Goal: Task Accomplishment & Management: Use online tool/utility

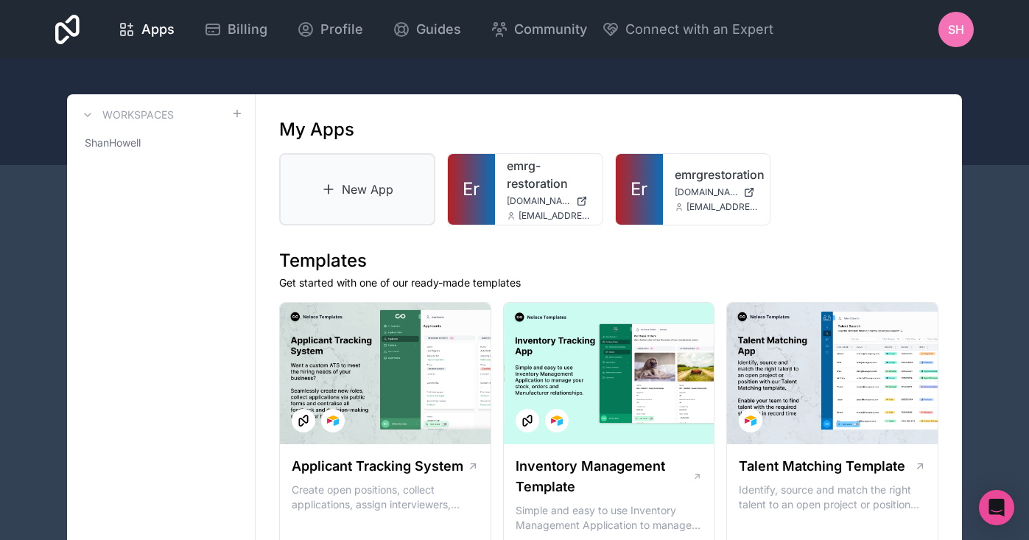
click at [377, 197] on link "New App" at bounding box center [357, 189] width 156 height 72
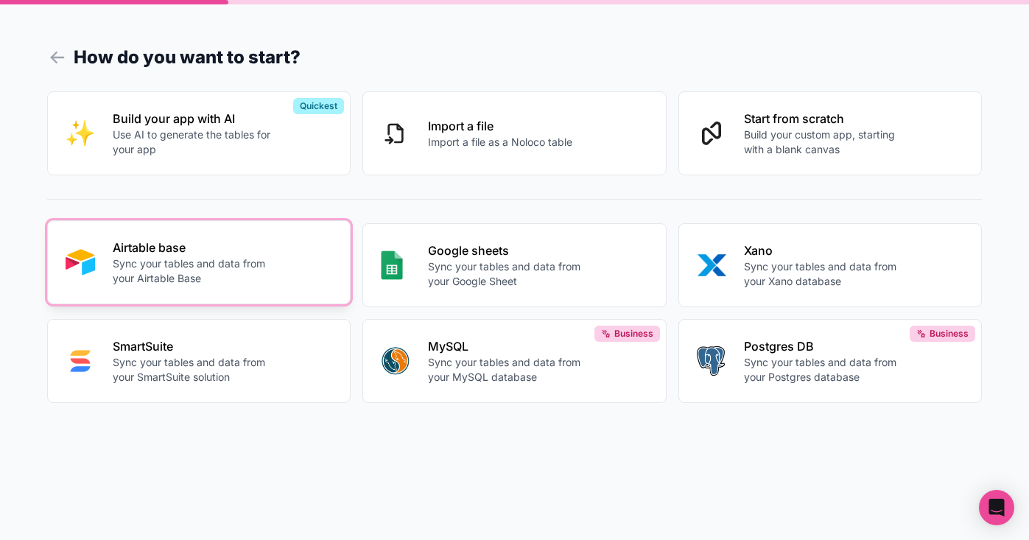
click at [180, 264] on p "Sync your tables and data from your Airtable Base" at bounding box center [193, 270] width 161 height 29
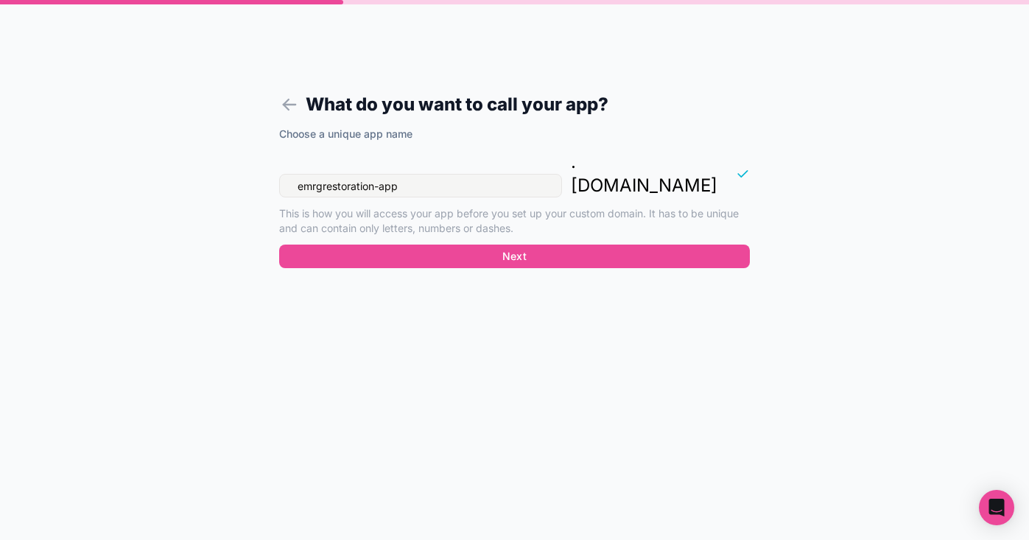
drag, startPoint x: 412, startPoint y: 158, endPoint x: 296, endPoint y: 203, distance: 124.8
click at [282, 174] on div "emrgrestoration-app" at bounding box center [420, 186] width 283 height 24
click at [295, 174] on input "riveroakstownhomes" at bounding box center [420, 186] width 283 height 24
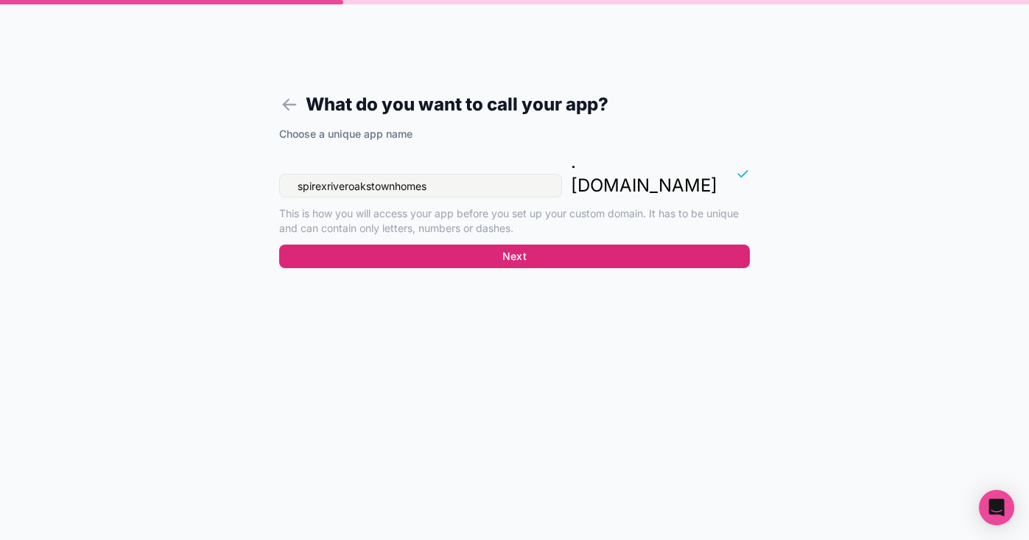
type input "spirexriveroakstownhomes"
click at [446, 245] on button "Next" at bounding box center [514, 257] width 471 height 24
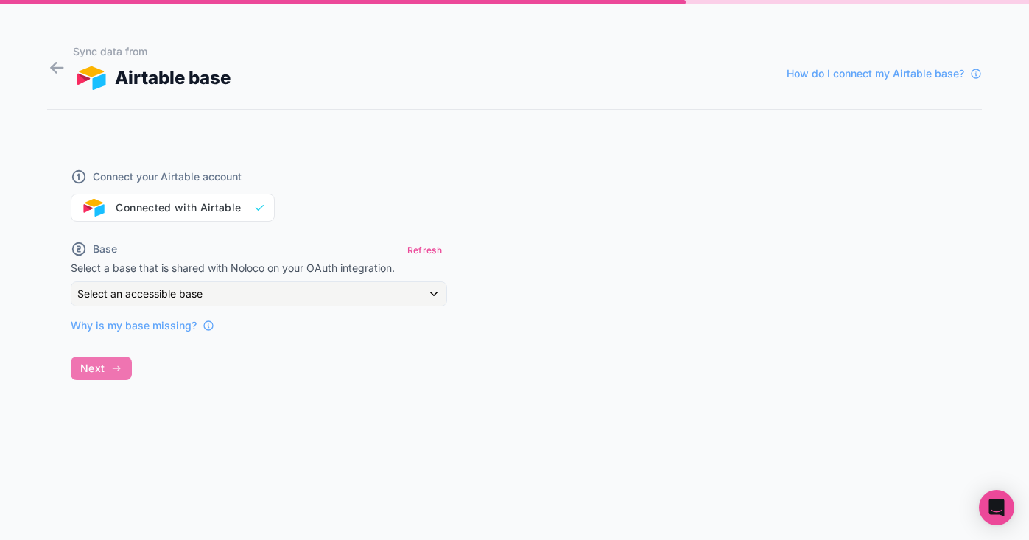
click at [207, 293] on div "Select an accessible base" at bounding box center [258, 294] width 375 height 24
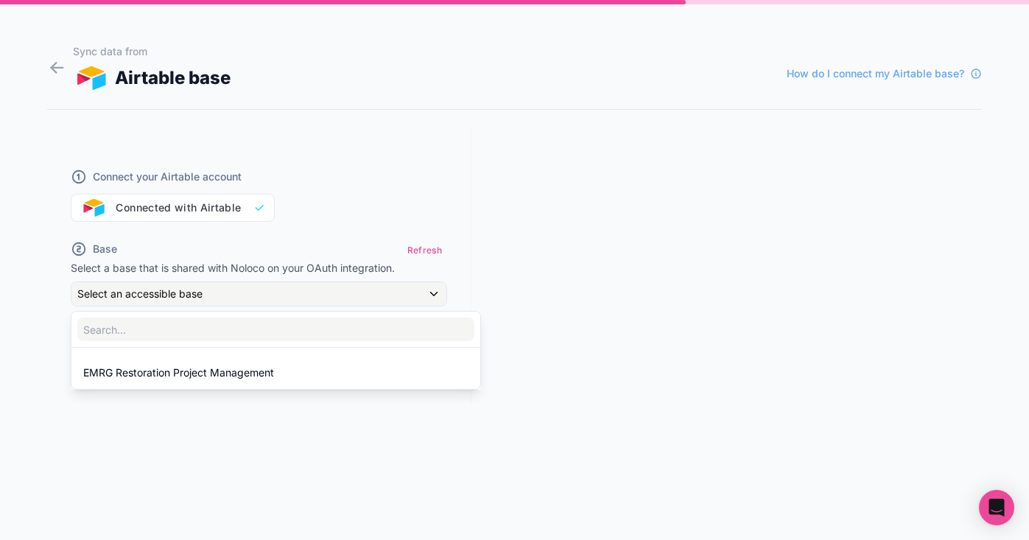
click at [506, 191] on div at bounding box center [514, 270] width 1029 height 540
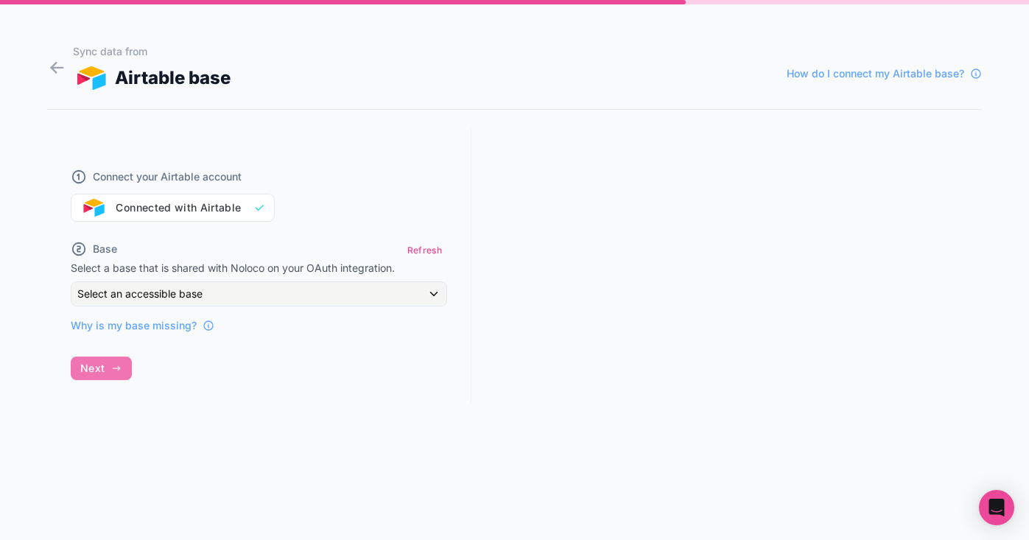
click at [228, 298] on div "Select an accessible base" at bounding box center [258, 294] width 375 height 24
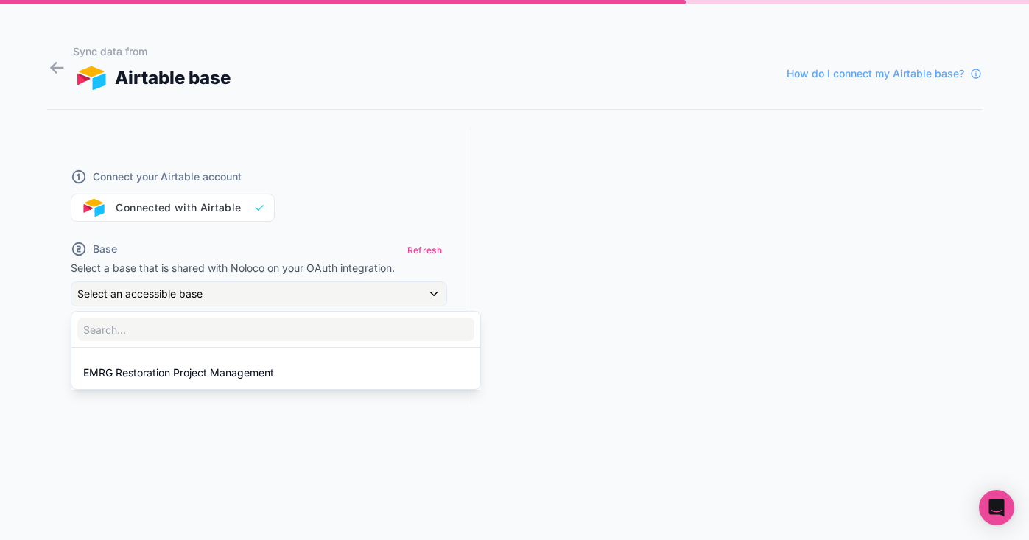
click at [435, 245] on div at bounding box center [514, 270] width 1029 height 540
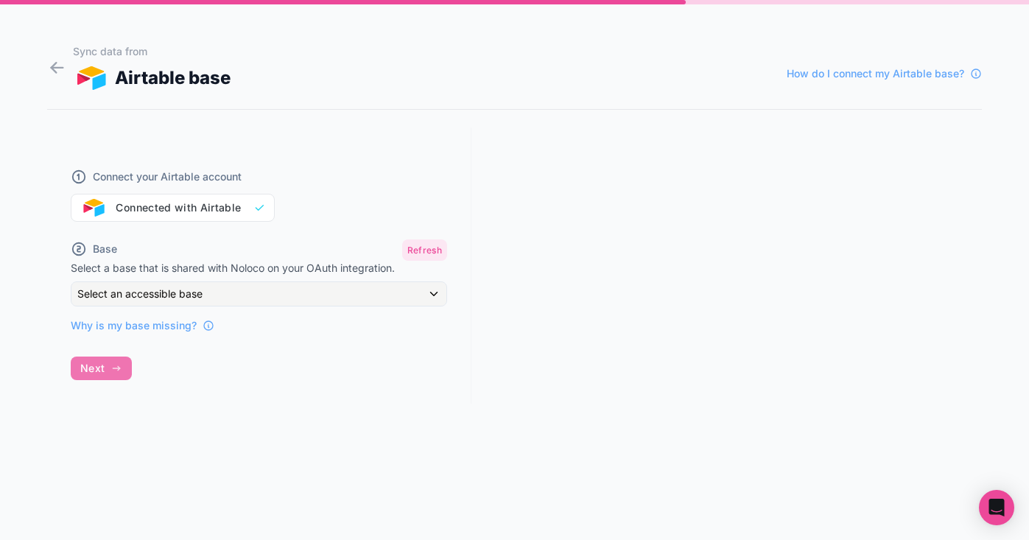
click at [430, 248] on button "Refresh" at bounding box center [424, 250] width 45 height 21
click at [312, 293] on div "Select an accessible base" at bounding box center [258, 294] width 375 height 24
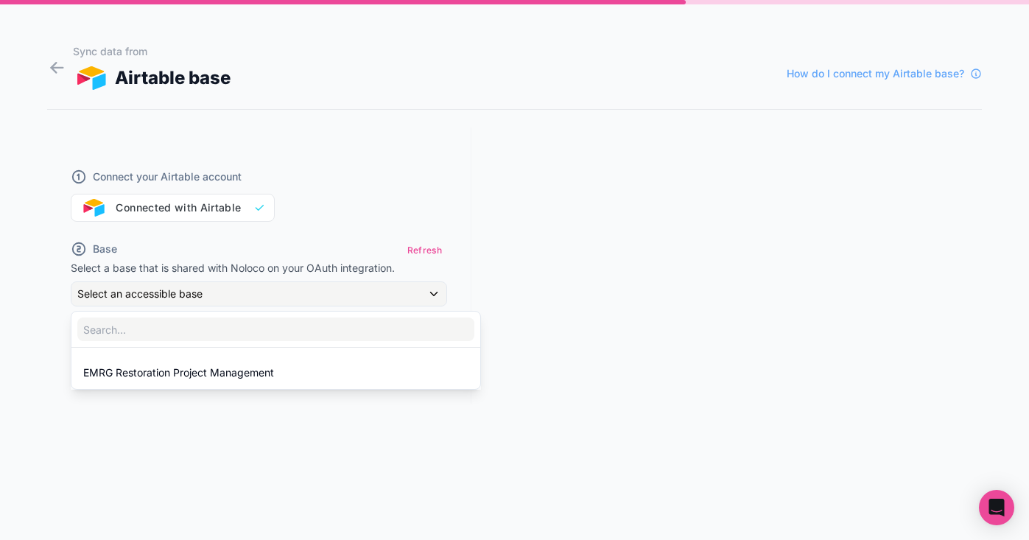
click at [576, 198] on div at bounding box center [514, 270] width 1029 height 540
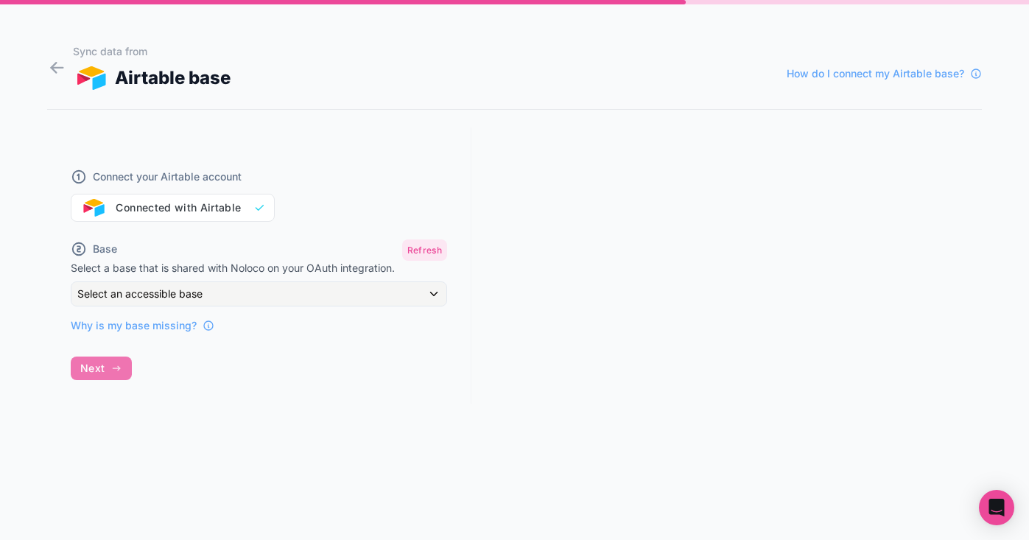
click at [420, 247] on button "Refresh" at bounding box center [424, 250] width 45 height 21
click at [305, 291] on div "Select an accessible base" at bounding box center [258, 294] width 375 height 24
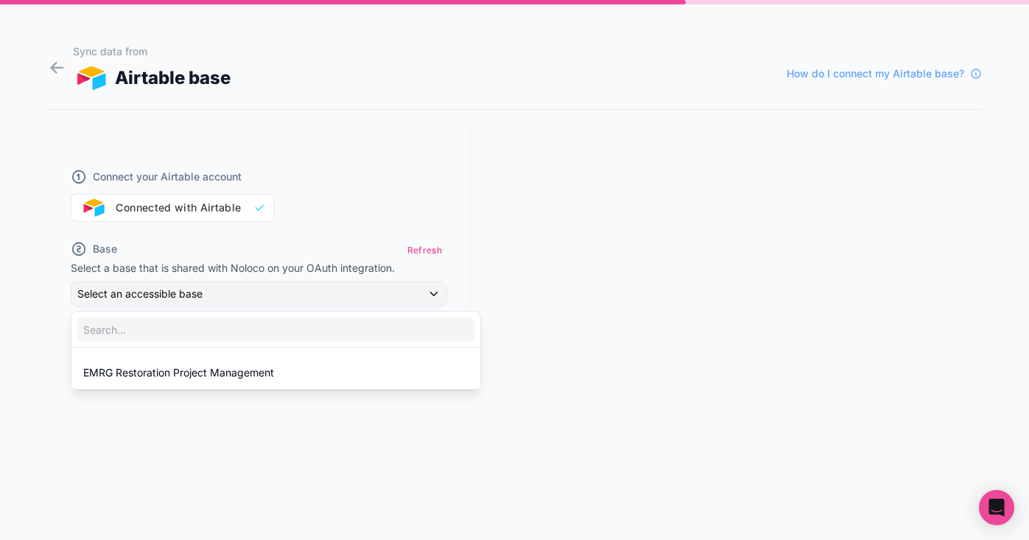
click at [362, 295] on div at bounding box center [514, 270] width 1029 height 540
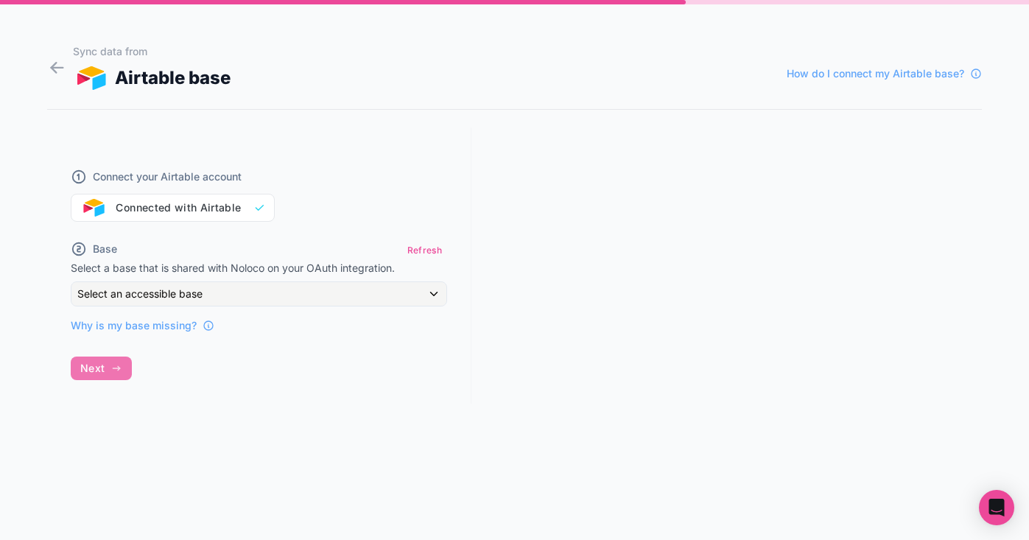
click at [228, 206] on div "Connect your Airtable account Connected with Airtable" at bounding box center [259, 186] width 377 height 71
click at [51, 60] on icon at bounding box center [57, 67] width 20 height 21
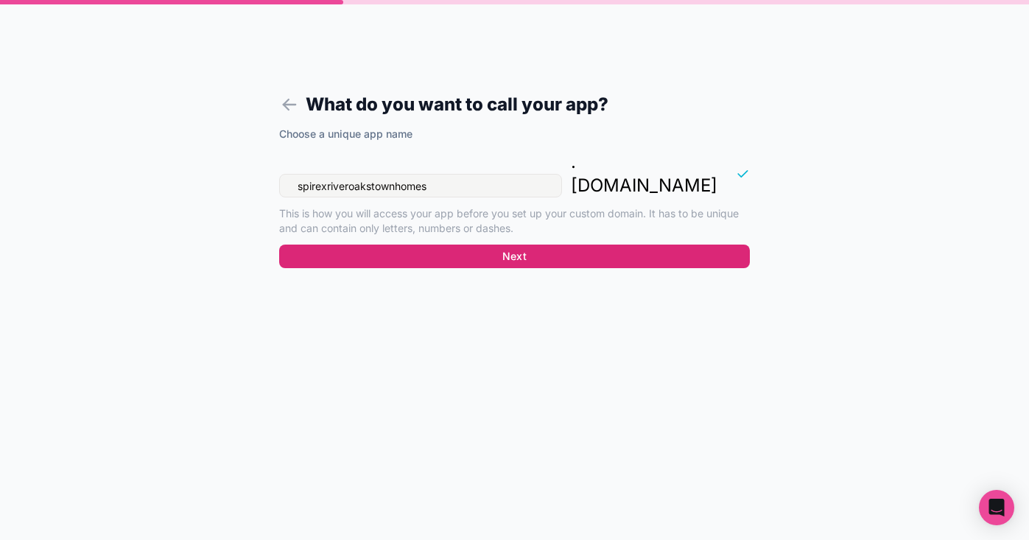
click at [444, 245] on button "Next" at bounding box center [514, 257] width 471 height 24
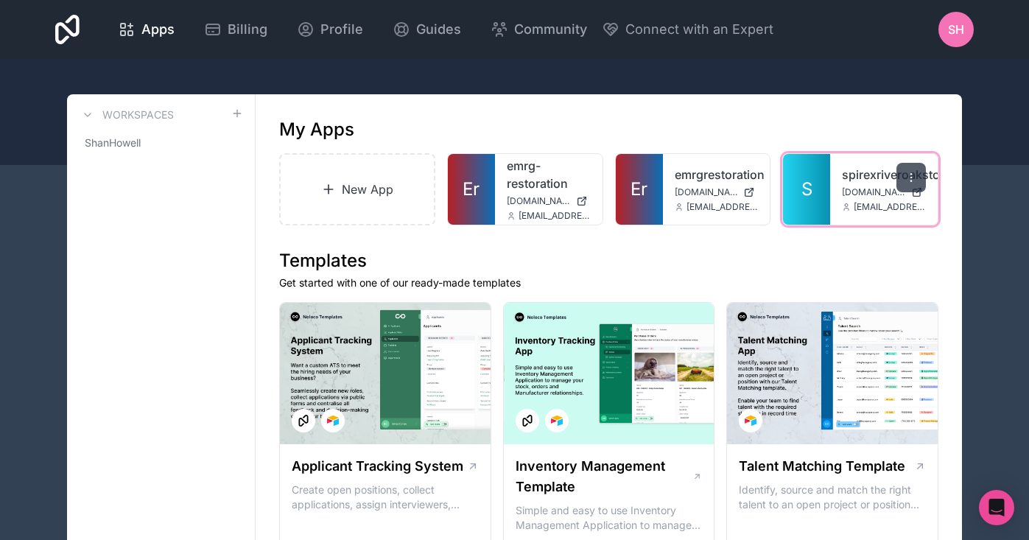
click at [911, 173] on icon at bounding box center [912, 178] width 12 height 12
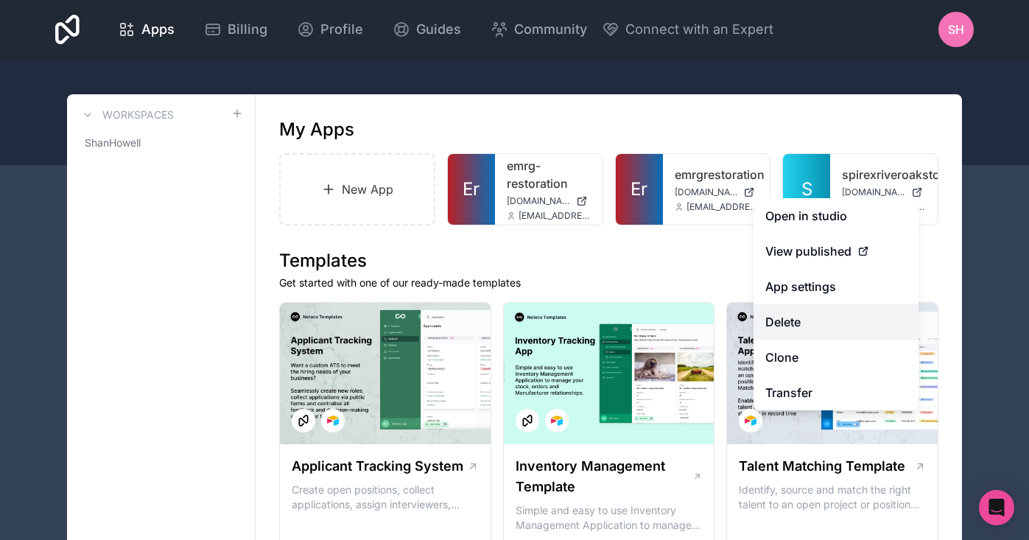
click at [794, 326] on button "Delete" at bounding box center [836, 321] width 165 height 35
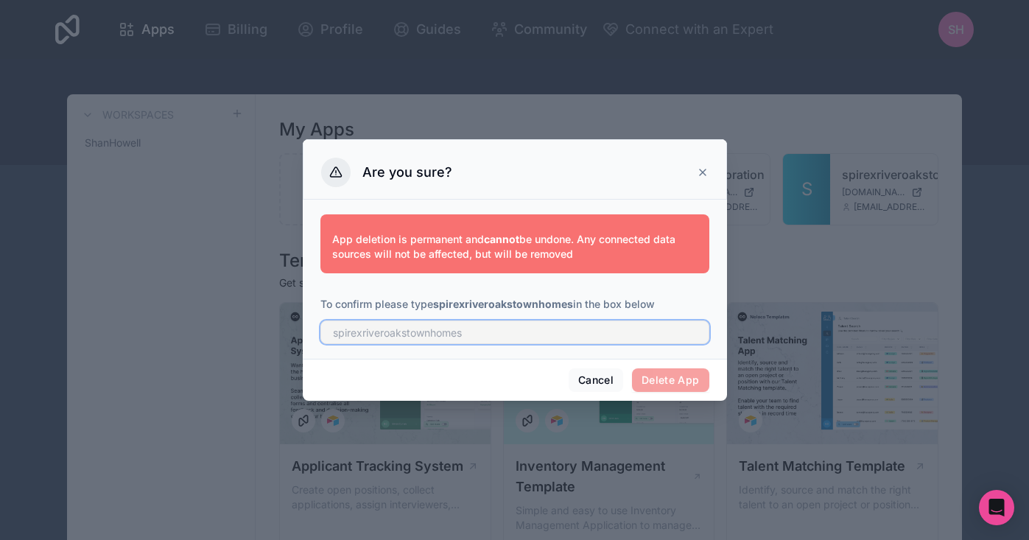
click at [464, 330] on input "text" at bounding box center [515, 333] width 389 height 24
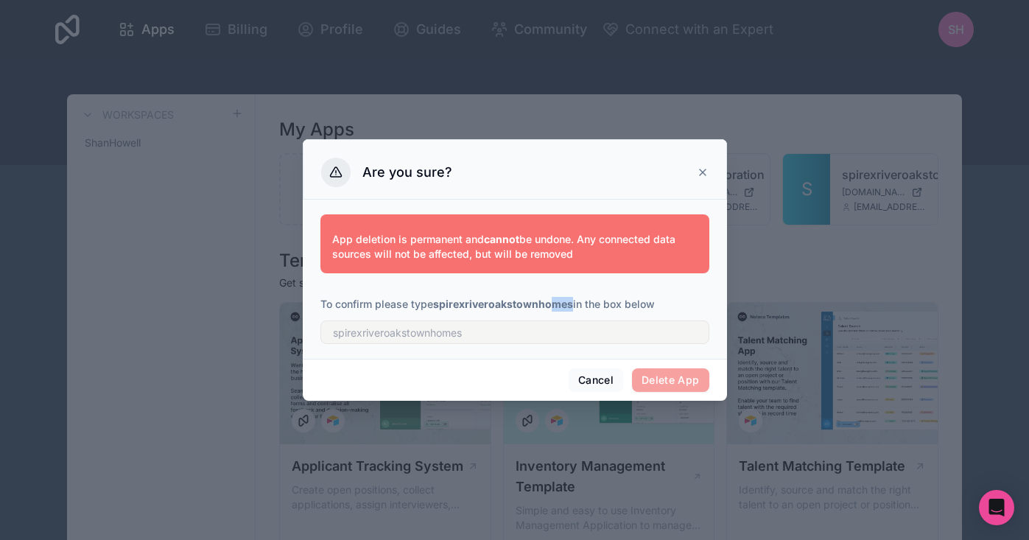
drag, startPoint x: 571, startPoint y: 305, endPoint x: 556, endPoint y: 306, distance: 15.5
click at [556, 306] on strong "spirexriveroakstownhomes" at bounding box center [503, 304] width 140 height 13
drag, startPoint x: 401, startPoint y: 348, endPoint x: 404, endPoint y: 340, distance: 8.6
click at [402, 346] on div "App deletion is permanent and cannot be undone. Any connected data sources will…" at bounding box center [515, 279] width 424 height 159
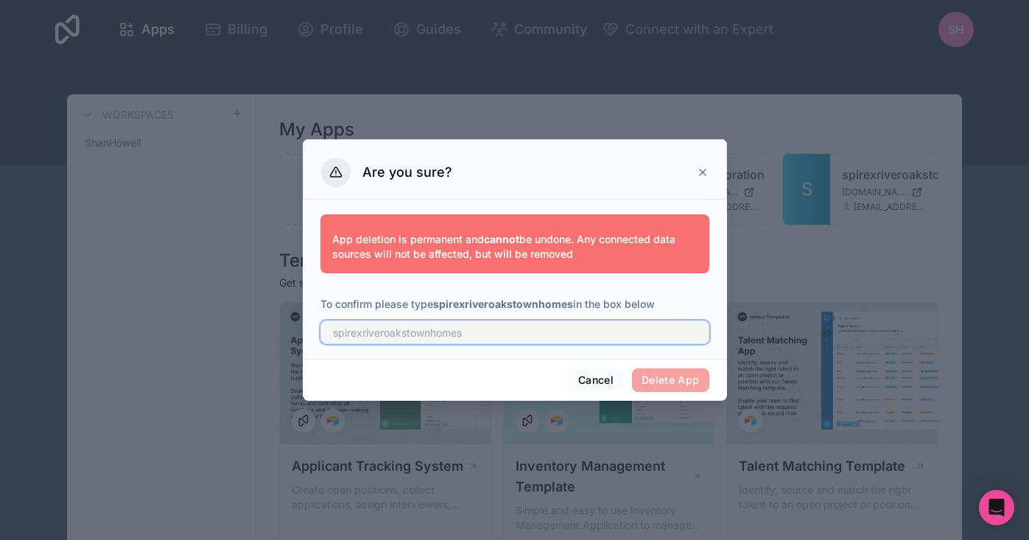
click at [407, 332] on input "text" at bounding box center [515, 333] width 389 height 24
type input "spirexriveroakstownhomes"
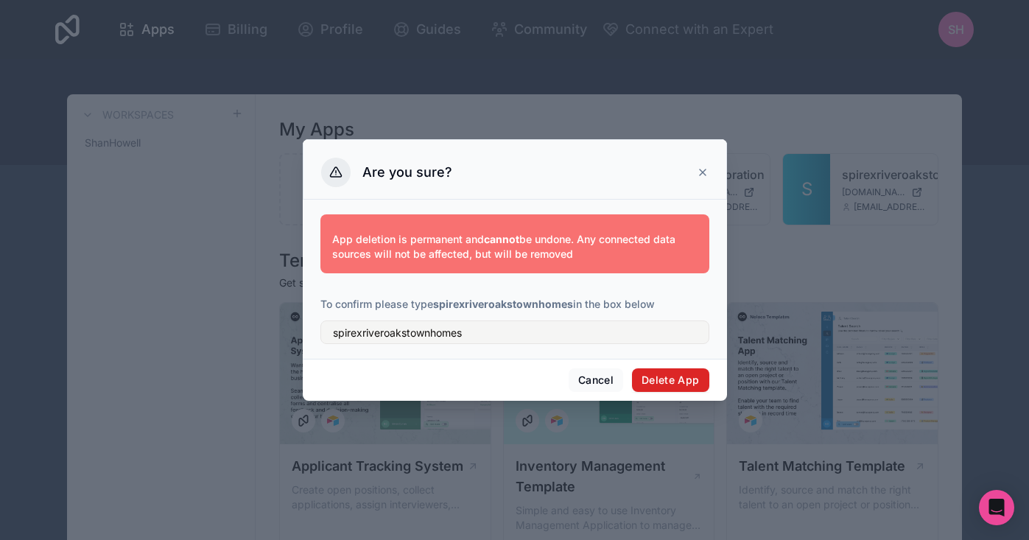
click at [677, 385] on button "Delete App" at bounding box center [670, 380] width 77 height 24
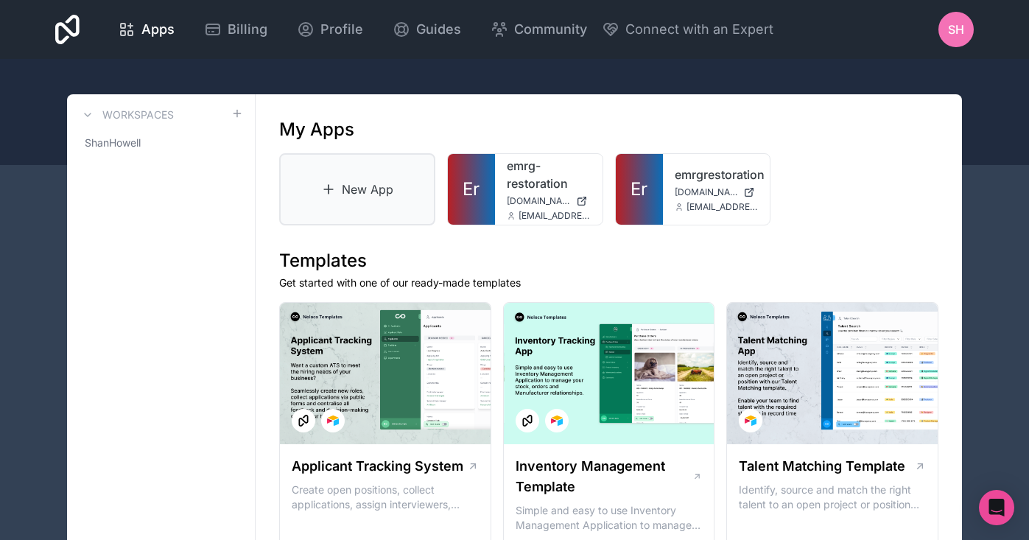
click at [391, 199] on link "New App" at bounding box center [357, 189] width 156 height 72
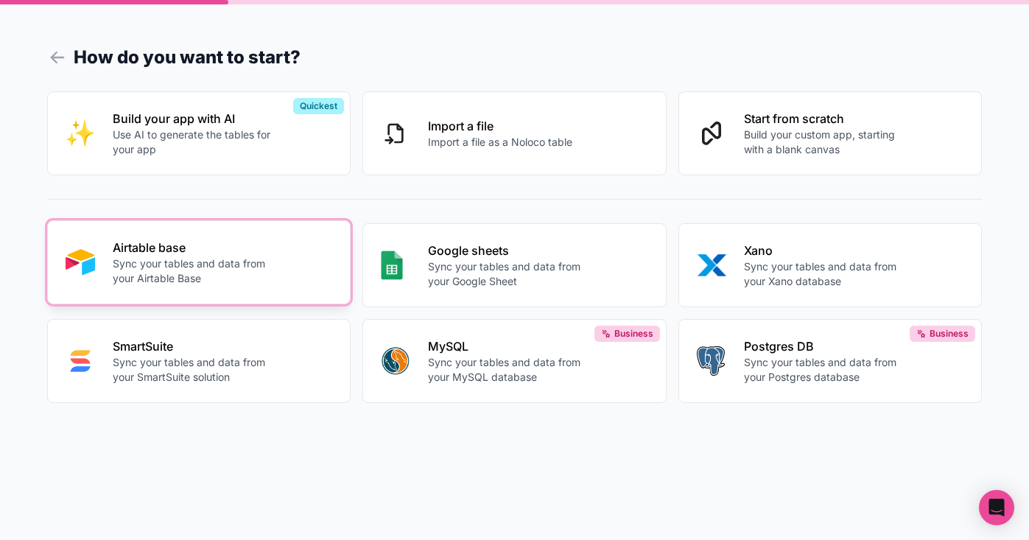
click at [240, 268] on p "Sync your tables and data from your Airtable Base" at bounding box center [193, 270] width 161 height 29
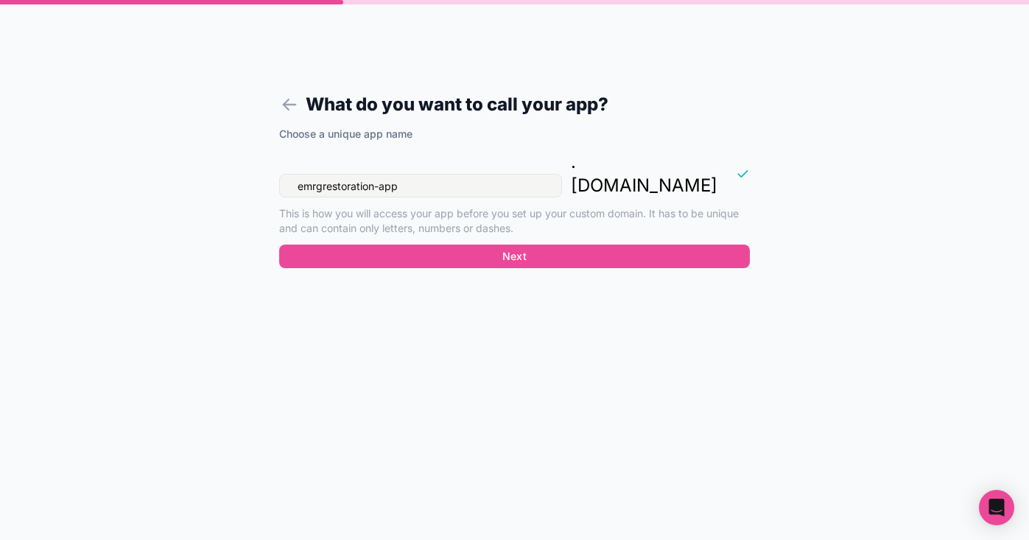
drag, startPoint x: 404, startPoint y: 162, endPoint x: 256, endPoint y: 150, distance: 148.6
click at [256, 150] on form "What do you want to call your app? Choose a unique app name emrgrestoration-app…" at bounding box center [514, 287] width 565 height 505
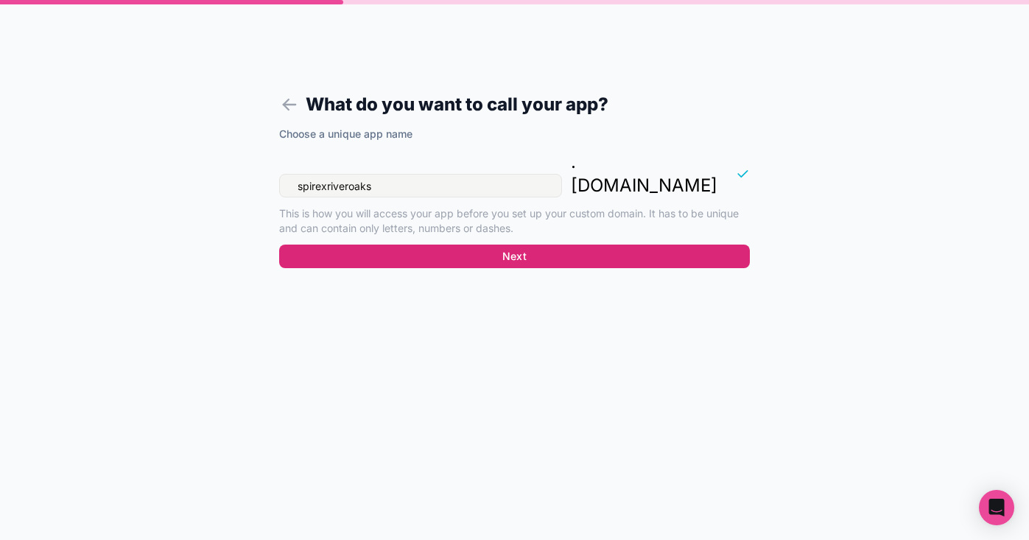
type input "spirexriveroaks"
click at [407, 245] on button "Next" at bounding box center [514, 257] width 471 height 24
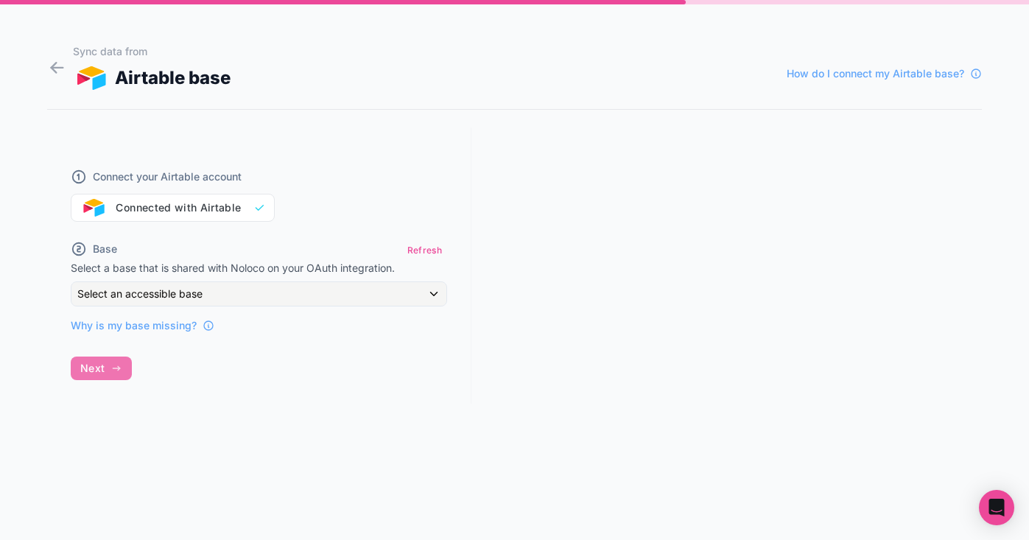
click at [293, 301] on div "Select an accessible base" at bounding box center [258, 294] width 375 height 24
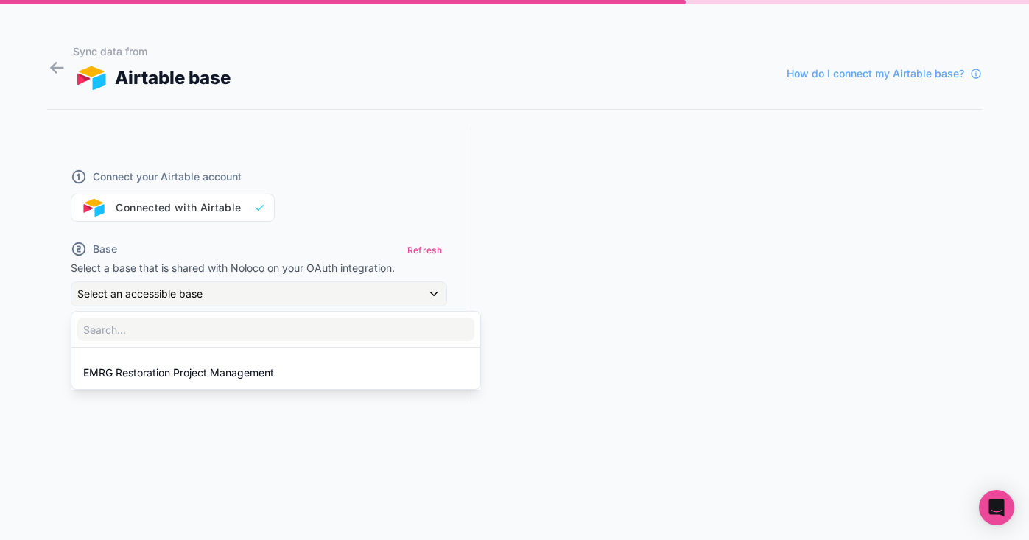
click at [293, 301] on div at bounding box center [514, 270] width 1029 height 540
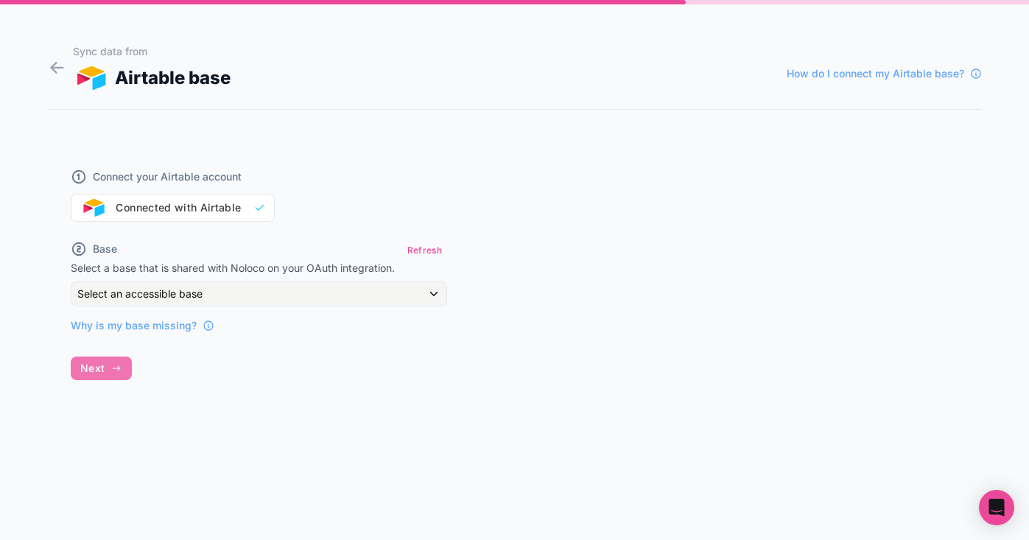
click at [262, 296] on div "Select an accessible base" at bounding box center [258, 294] width 375 height 24
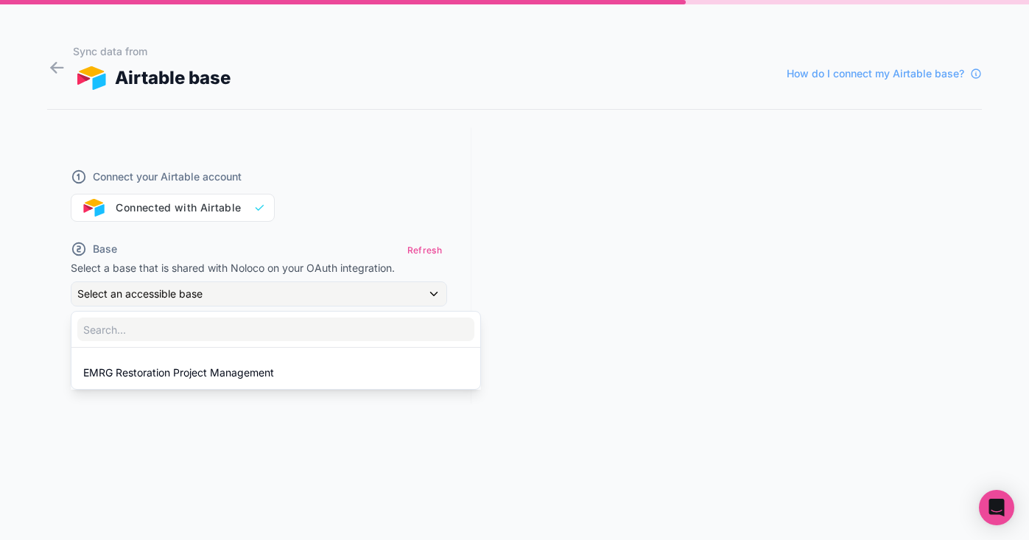
click at [568, 186] on div at bounding box center [514, 270] width 1029 height 540
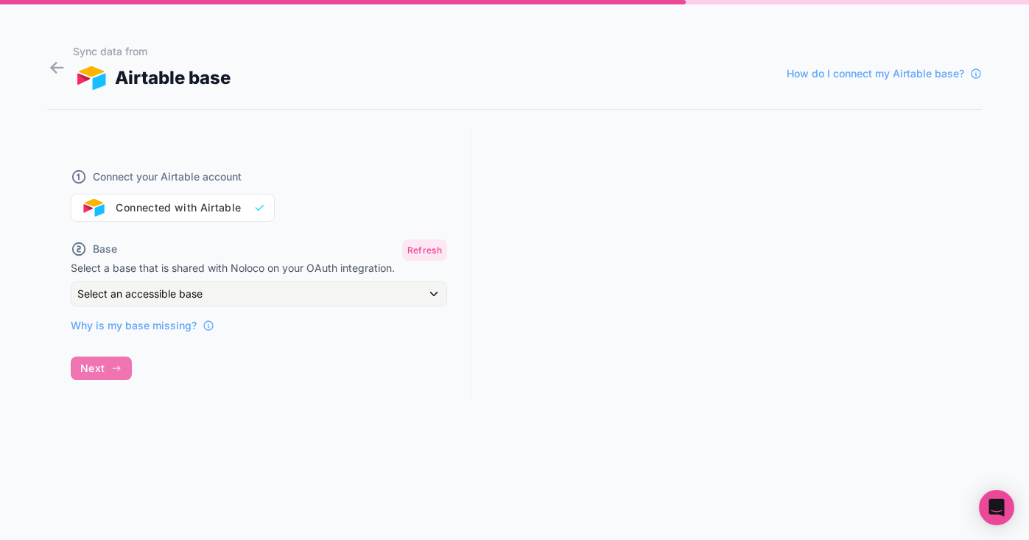
click at [426, 247] on button "Refresh" at bounding box center [424, 250] width 45 height 21
click at [243, 293] on div "Select an accessible base" at bounding box center [258, 294] width 375 height 24
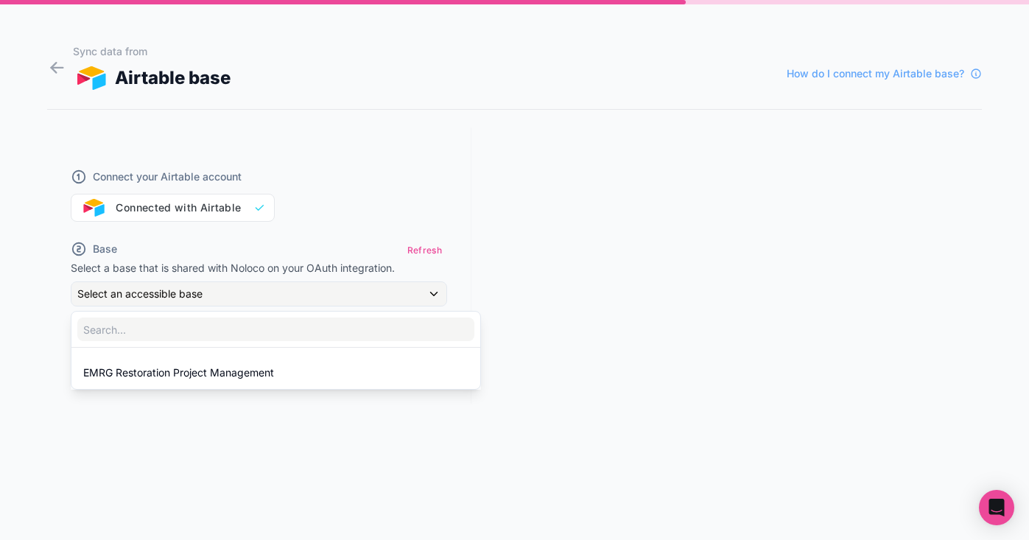
click at [243, 293] on div at bounding box center [514, 270] width 1029 height 540
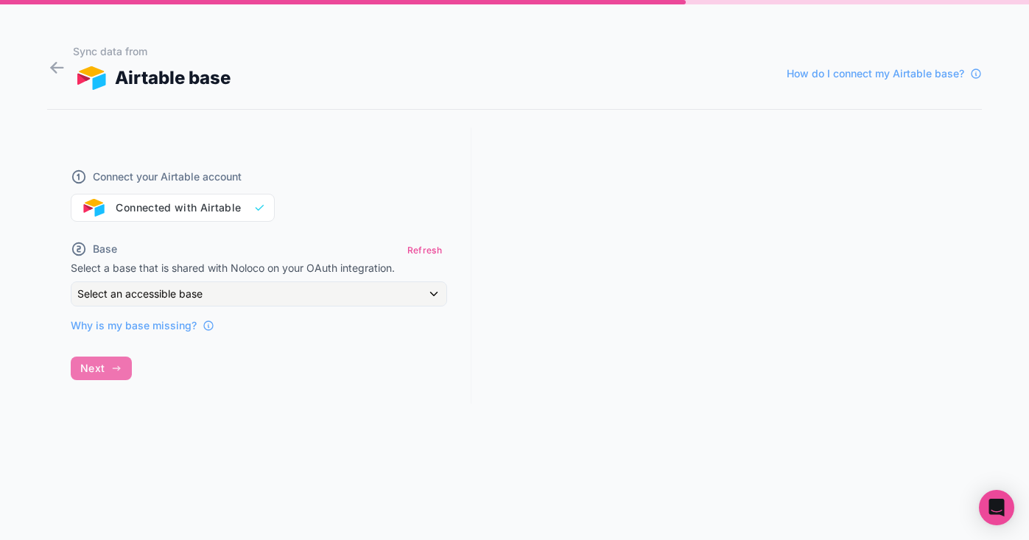
click at [241, 294] on div "Select an accessible base" at bounding box center [258, 294] width 375 height 24
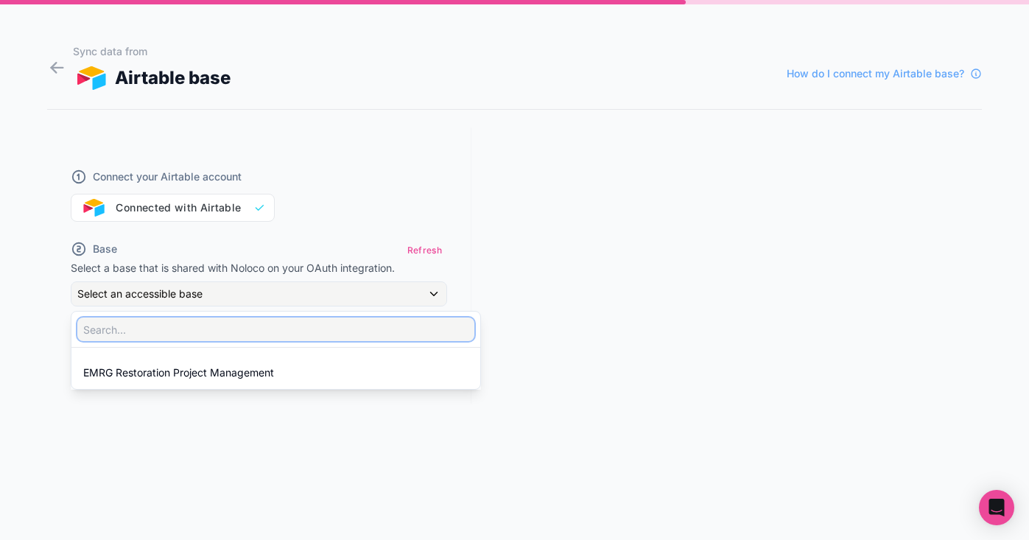
click at [192, 331] on input "text" at bounding box center [275, 330] width 397 height 24
type input "s"
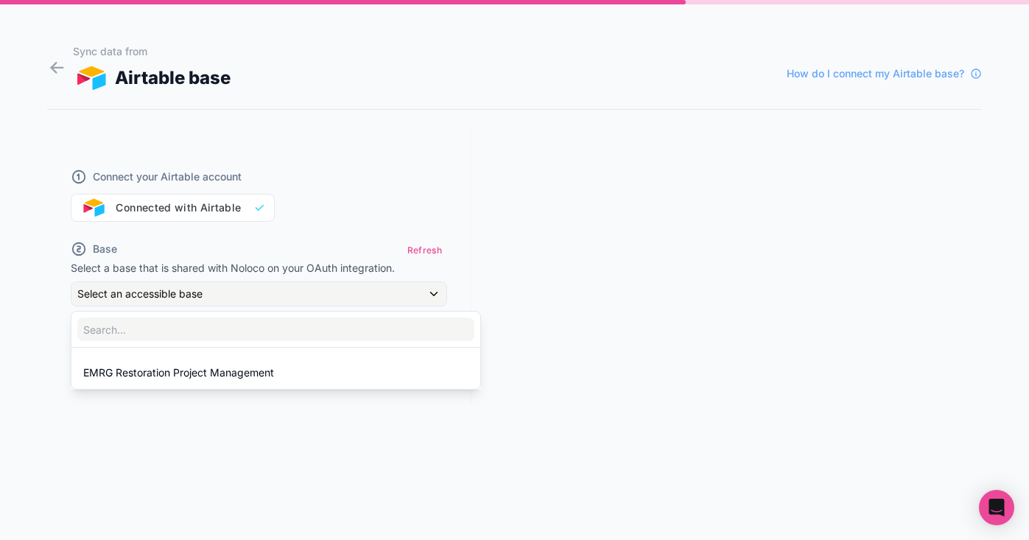
click at [515, 251] on div at bounding box center [514, 270] width 1029 height 540
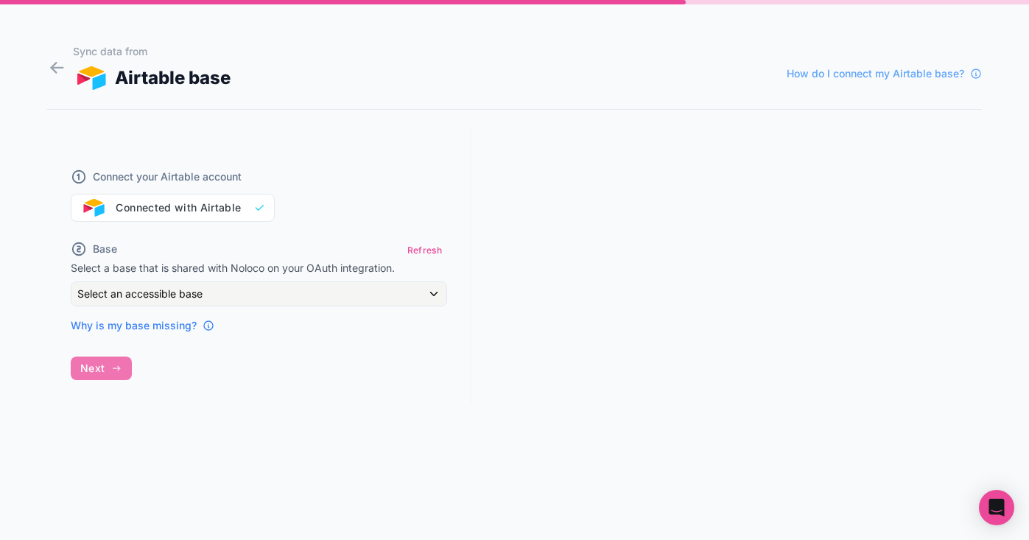
click at [160, 321] on span "Why is my base missing?" at bounding box center [134, 325] width 126 height 15
click at [427, 253] on button "Refresh" at bounding box center [424, 250] width 45 height 21
click at [329, 288] on div "Select an accessible base" at bounding box center [258, 294] width 375 height 24
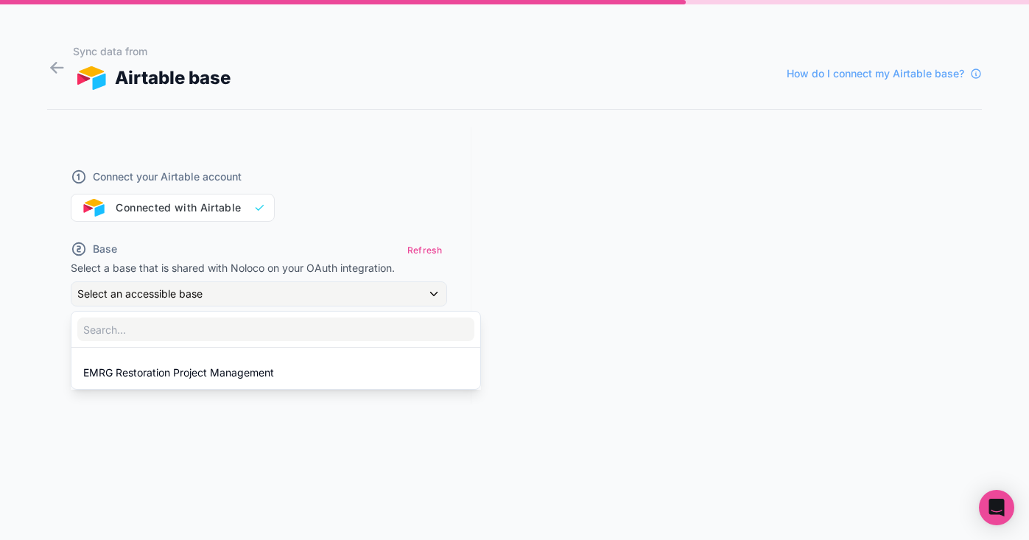
click at [52, 67] on div at bounding box center [514, 270] width 1029 height 540
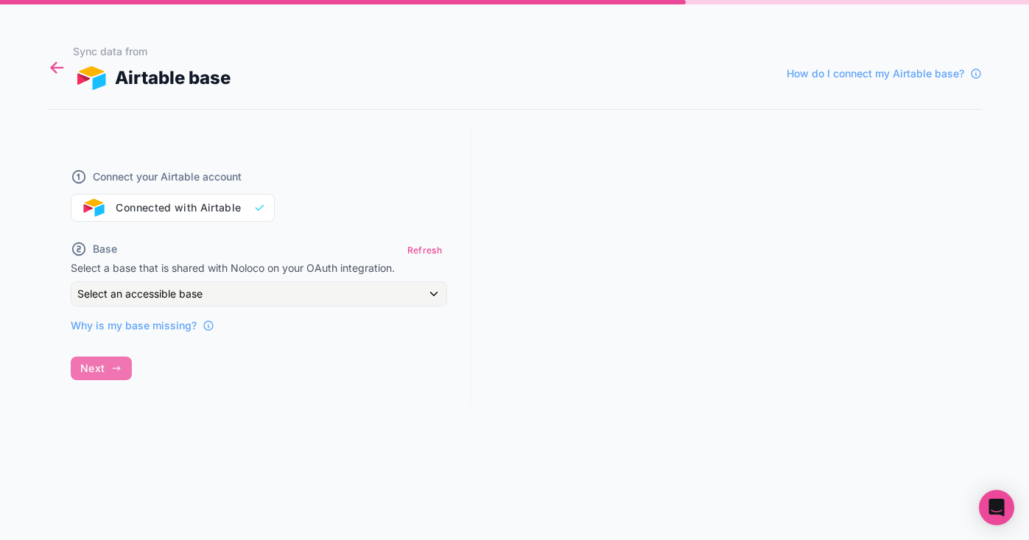
click at [59, 68] on icon at bounding box center [58, 68] width 12 height 0
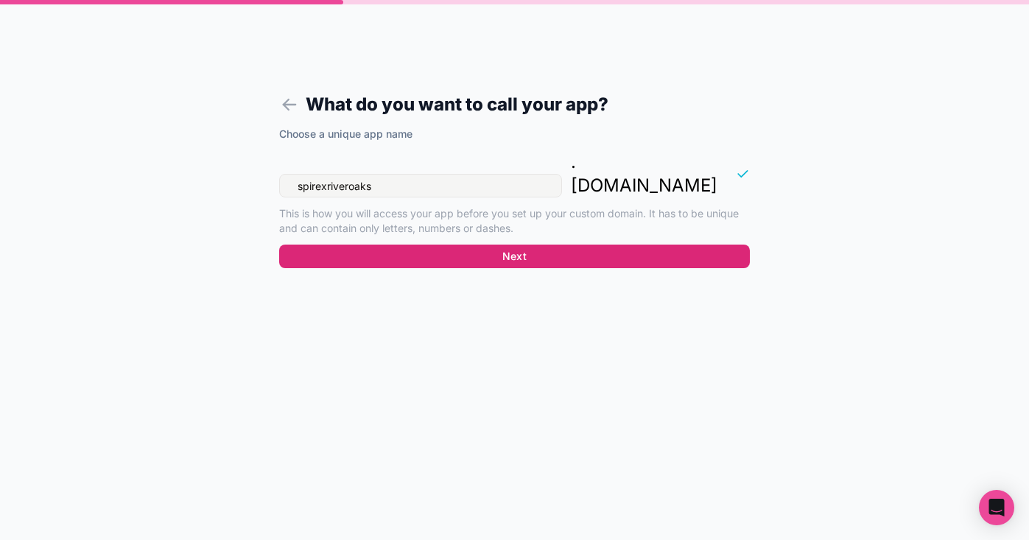
click at [522, 245] on button "Next" at bounding box center [514, 257] width 471 height 24
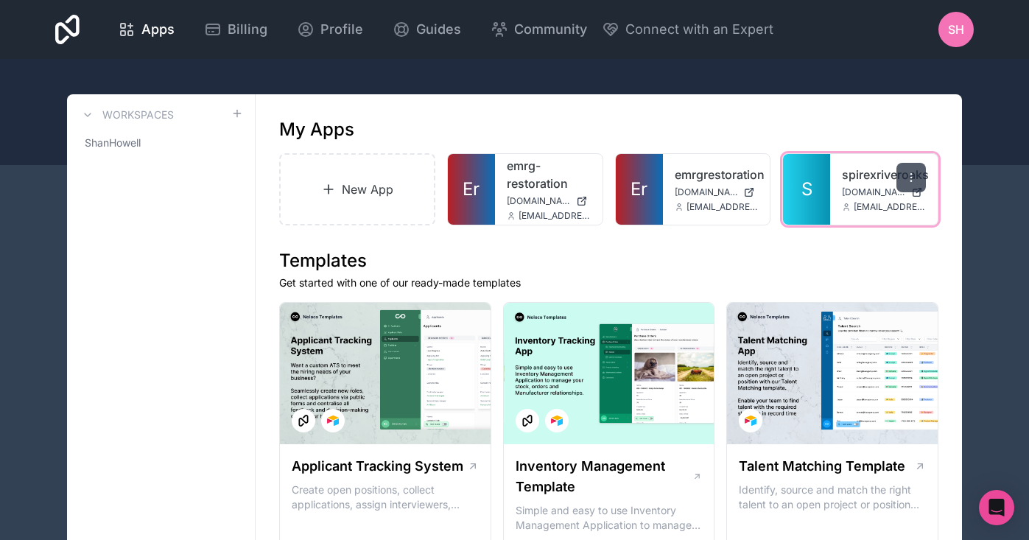
click at [922, 175] on div at bounding box center [911, 177] width 29 height 29
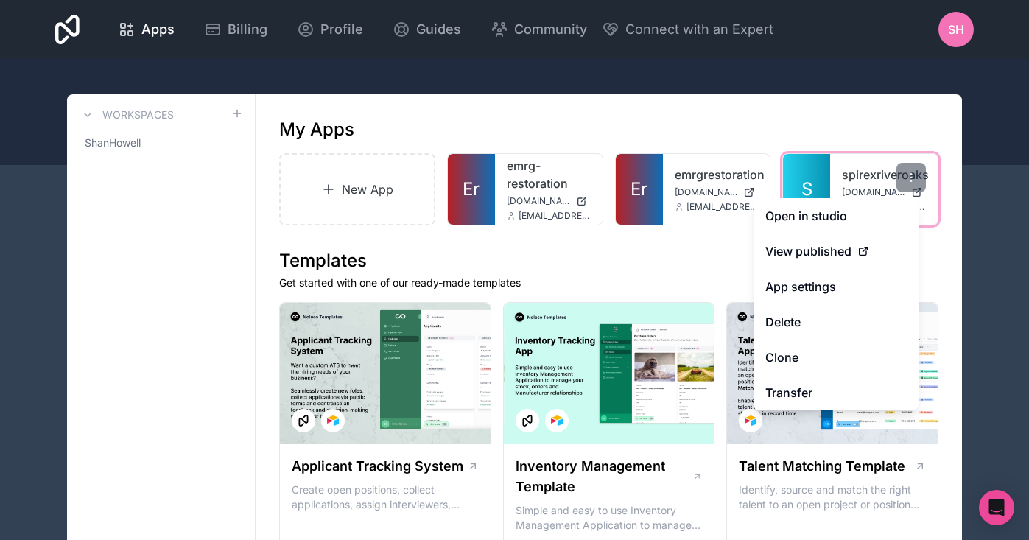
click at [856, 167] on link "spirexriveroaks" at bounding box center [884, 175] width 84 height 18
